Goal: Task Accomplishment & Management: Manage account settings

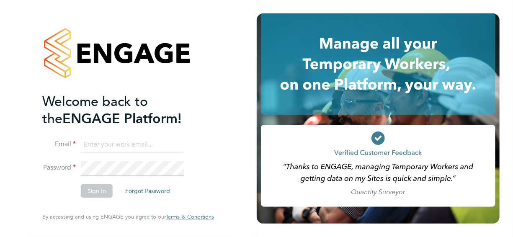
type input "[EMAIL_ADDRESS][PERSON_NAME][DOMAIN_NAME]"
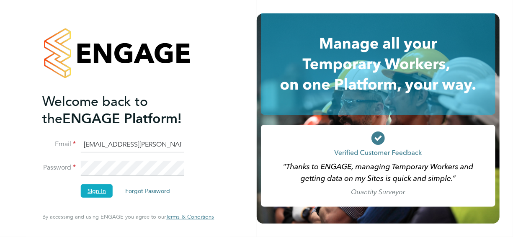
click at [97, 194] on button "Sign In" at bounding box center [97, 190] width 32 height 13
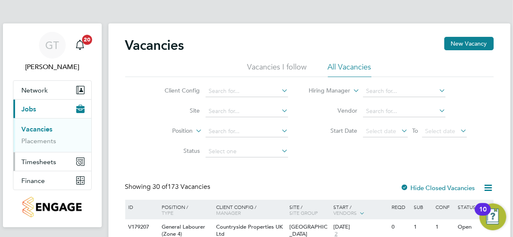
click at [35, 160] on span "Timesheets" at bounding box center [39, 162] width 35 height 8
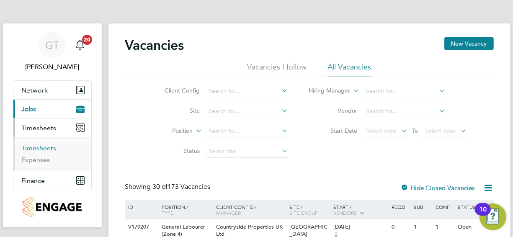
click at [39, 149] on link "Timesheets" at bounding box center [39, 148] width 35 height 8
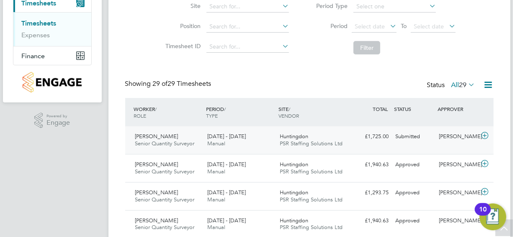
click at [458, 138] on div "Georgev Taylor" at bounding box center [458, 137] width 44 height 14
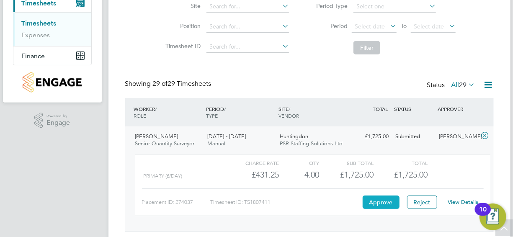
click at [382, 202] on button "Approve" at bounding box center [381, 202] width 37 height 13
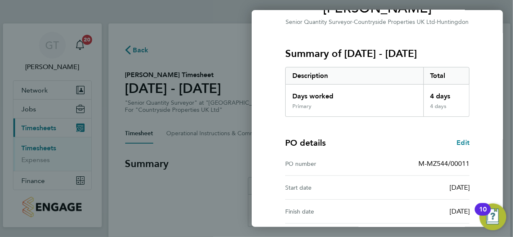
scroll to position [163, 0]
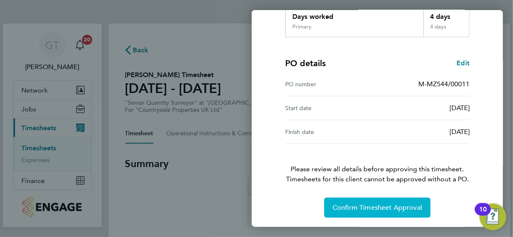
click at [376, 206] on span "Confirm Timesheet Approval" at bounding box center [377, 208] width 90 height 8
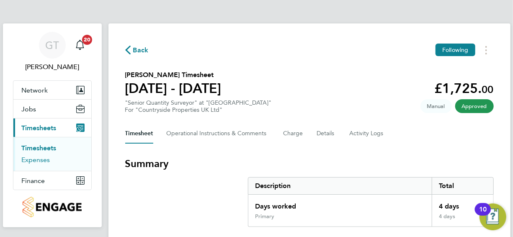
click at [47, 158] on link "Expenses" at bounding box center [36, 160] width 28 height 8
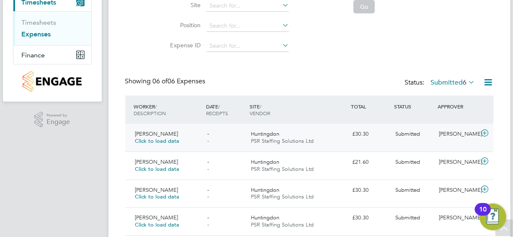
scroll to position [211, 0]
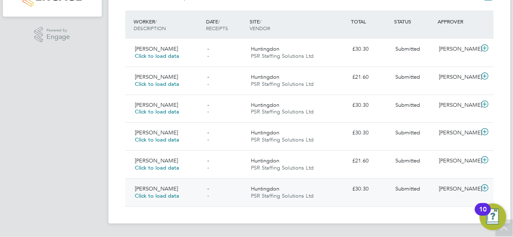
click at [411, 199] on div "Andrew Campbell Click to load data - - Huntingdon PSR Staffing Solutions Ltd £3…" at bounding box center [309, 192] width 369 height 28
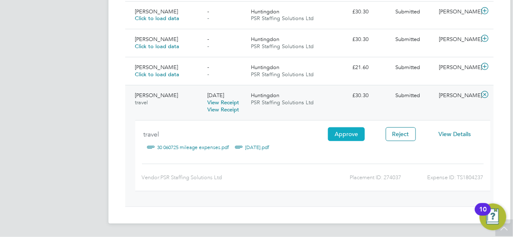
click at [349, 134] on button "Approve" at bounding box center [346, 133] width 37 height 13
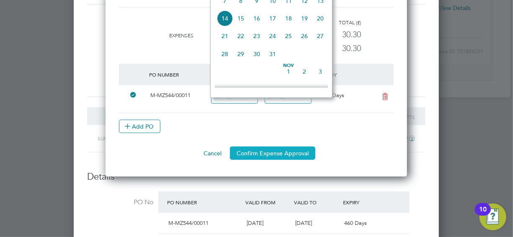
click at [259, 151] on button "Confirm Expense Approval" at bounding box center [272, 153] width 85 height 13
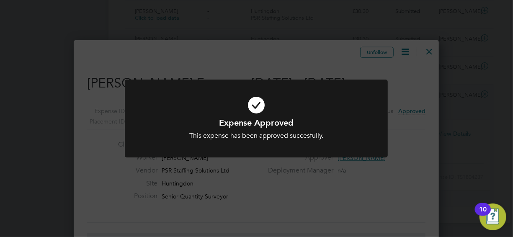
click at [457, 64] on div "Expense Approved This expense has been approved succesfully. Cancel Okay" at bounding box center [256, 118] width 513 height 237
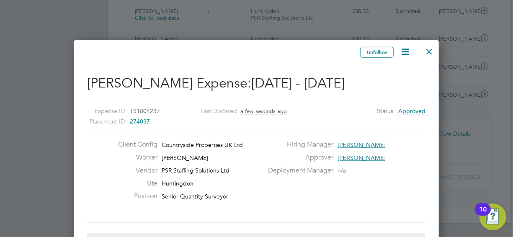
click at [428, 52] on div at bounding box center [429, 49] width 15 height 15
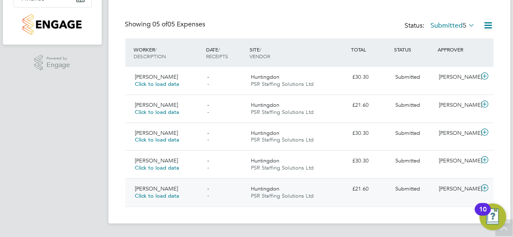
click at [404, 186] on span "Submitted" at bounding box center [408, 188] width 25 height 7
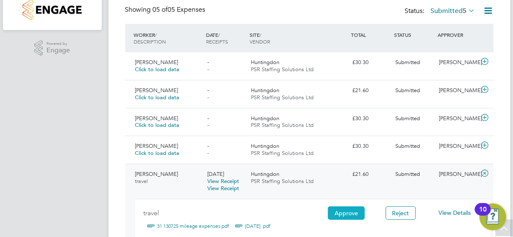
click at [348, 214] on button "Approve" at bounding box center [346, 212] width 37 height 13
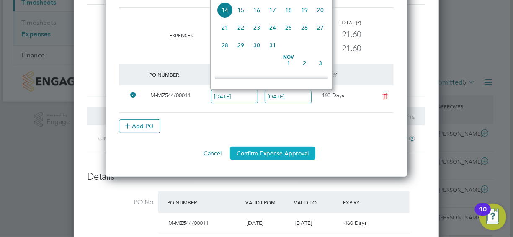
click at [286, 153] on button "Confirm Expense Approval" at bounding box center [272, 153] width 85 height 13
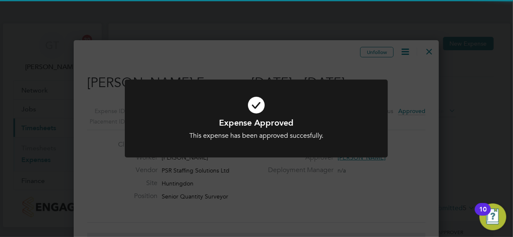
click at [423, 138] on div "Expense Approved This expense has been approved succesfully. Cancel Okay" at bounding box center [256, 118] width 513 height 237
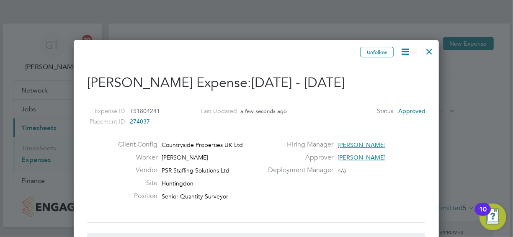
click at [432, 53] on div at bounding box center [429, 49] width 15 height 15
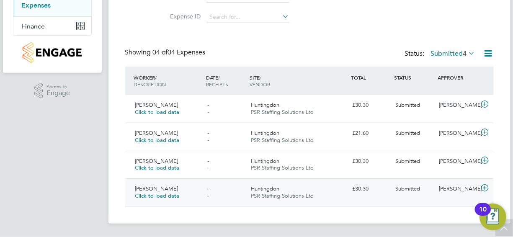
click at [356, 186] on div "£30.30" at bounding box center [371, 189] width 44 height 14
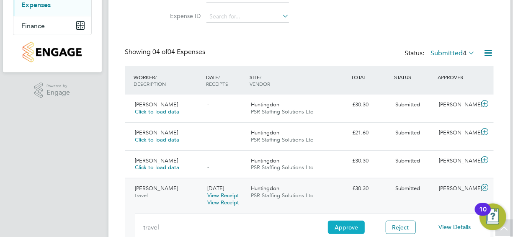
click at [346, 230] on button "Approve" at bounding box center [346, 227] width 37 height 13
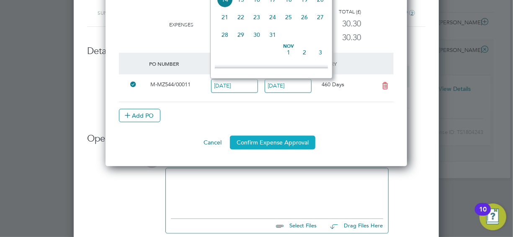
click at [283, 144] on button "Confirm Expense Approval" at bounding box center [272, 142] width 85 height 13
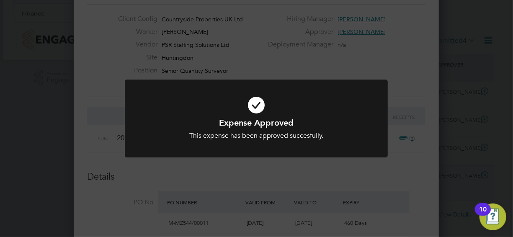
click at [400, 102] on div "Expense Approved This expense has been approved succesfully. Cancel Okay" at bounding box center [256, 118] width 513 height 237
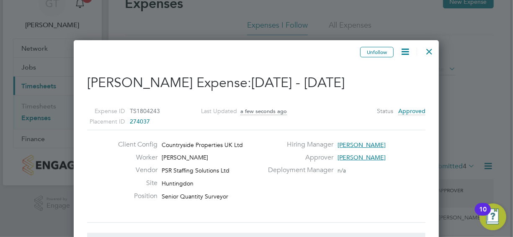
click at [429, 52] on div at bounding box center [429, 49] width 15 height 15
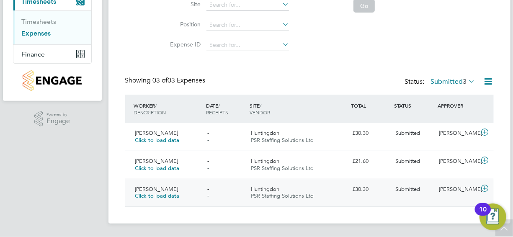
click at [350, 192] on div "£30.30" at bounding box center [371, 190] width 44 height 14
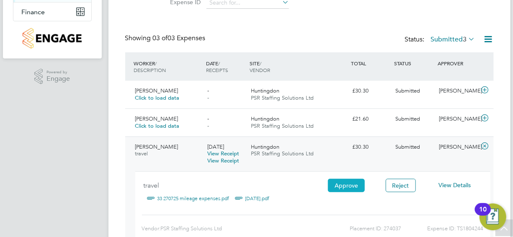
click at [351, 189] on button "Approve" at bounding box center [346, 185] width 37 height 13
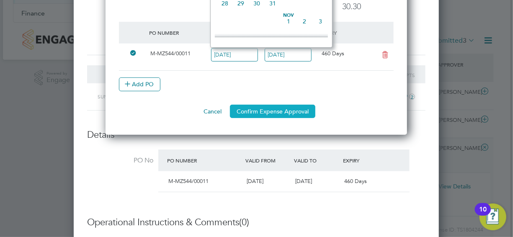
click at [267, 105] on button "Confirm Expense Approval" at bounding box center [272, 111] width 85 height 13
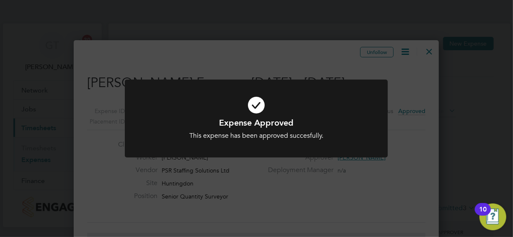
click at [410, 107] on div "Expense Approved This expense has been approved succesfully. Cancel Okay" at bounding box center [256, 118] width 513 height 237
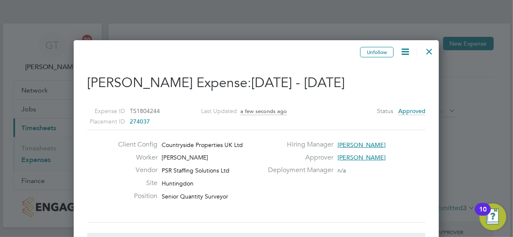
click at [429, 54] on div at bounding box center [429, 49] width 15 height 15
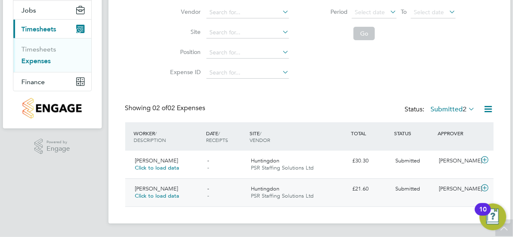
click at [374, 194] on div "£21.60" at bounding box center [371, 189] width 44 height 14
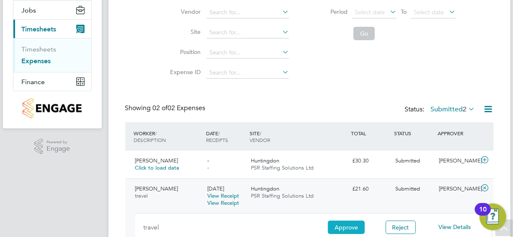
click at [345, 228] on button "Approve" at bounding box center [346, 227] width 37 height 13
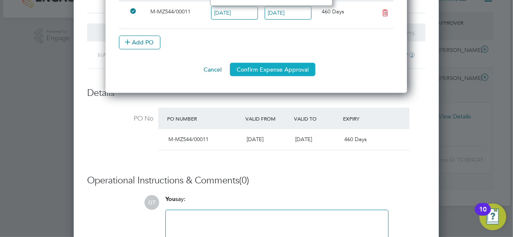
click at [264, 66] on button "Confirm Expense Approval" at bounding box center [272, 69] width 85 height 13
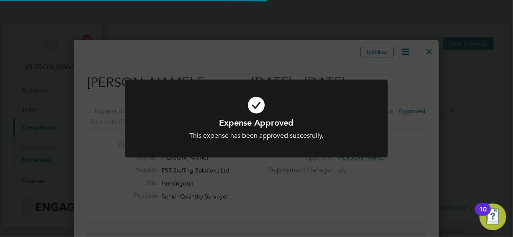
click at [416, 88] on div "Expense Approved This expense has been approved succesfully. Cancel Okay" at bounding box center [256, 118] width 513 height 237
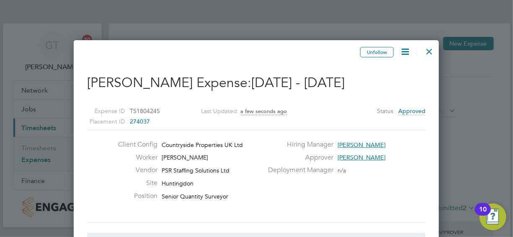
click at [431, 50] on div at bounding box center [429, 49] width 15 height 15
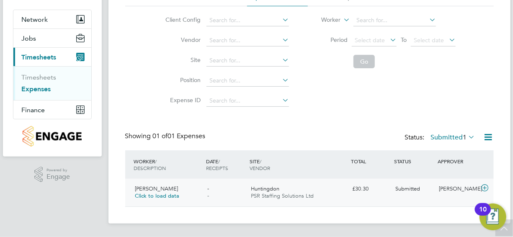
click at [354, 193] on div "£30.30" at bounding box center [371, 189] width 44 height 14
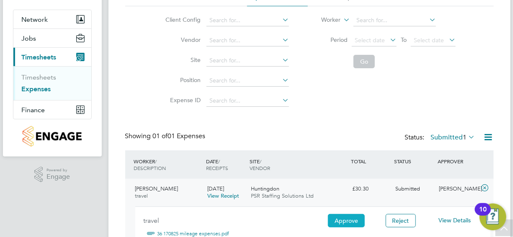
click at [361, 218] on button "Approve" at bounding box center [346, 220] width 37 height 13
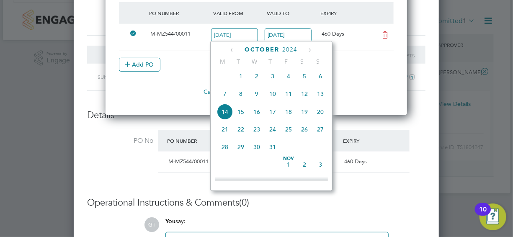
click at [356, 73] on li "PO Number Valid From Valid To Expiry M-MZ544/00011 14 Oct 2024 30 Nov 2026 460 …" at bounding box center [256, 43] width 275 height 83
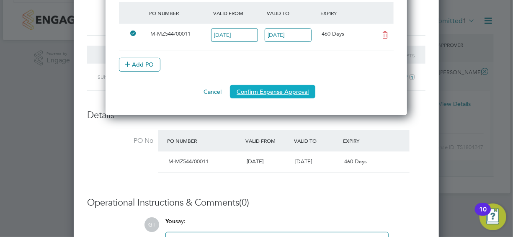
click at [284, 89] on button "Confirm Expense Approval" at bounding box center [272, 91] width 85 height 13
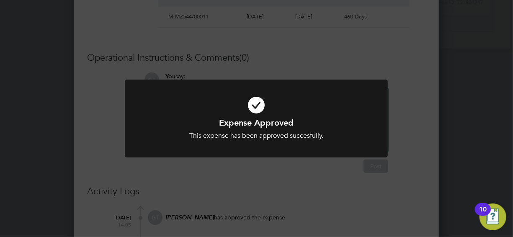
click at [403, 108] on div "Expense Approved This expense has been approved succesfully. Cancel Okay" at bounding box center [256, 118] width 513 height 237
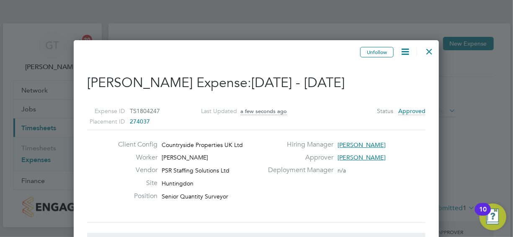
click at [430, 51] on div at bounding box center [429, 49] width 15 height 15
